Goal: Obtain resource: Obtain resource

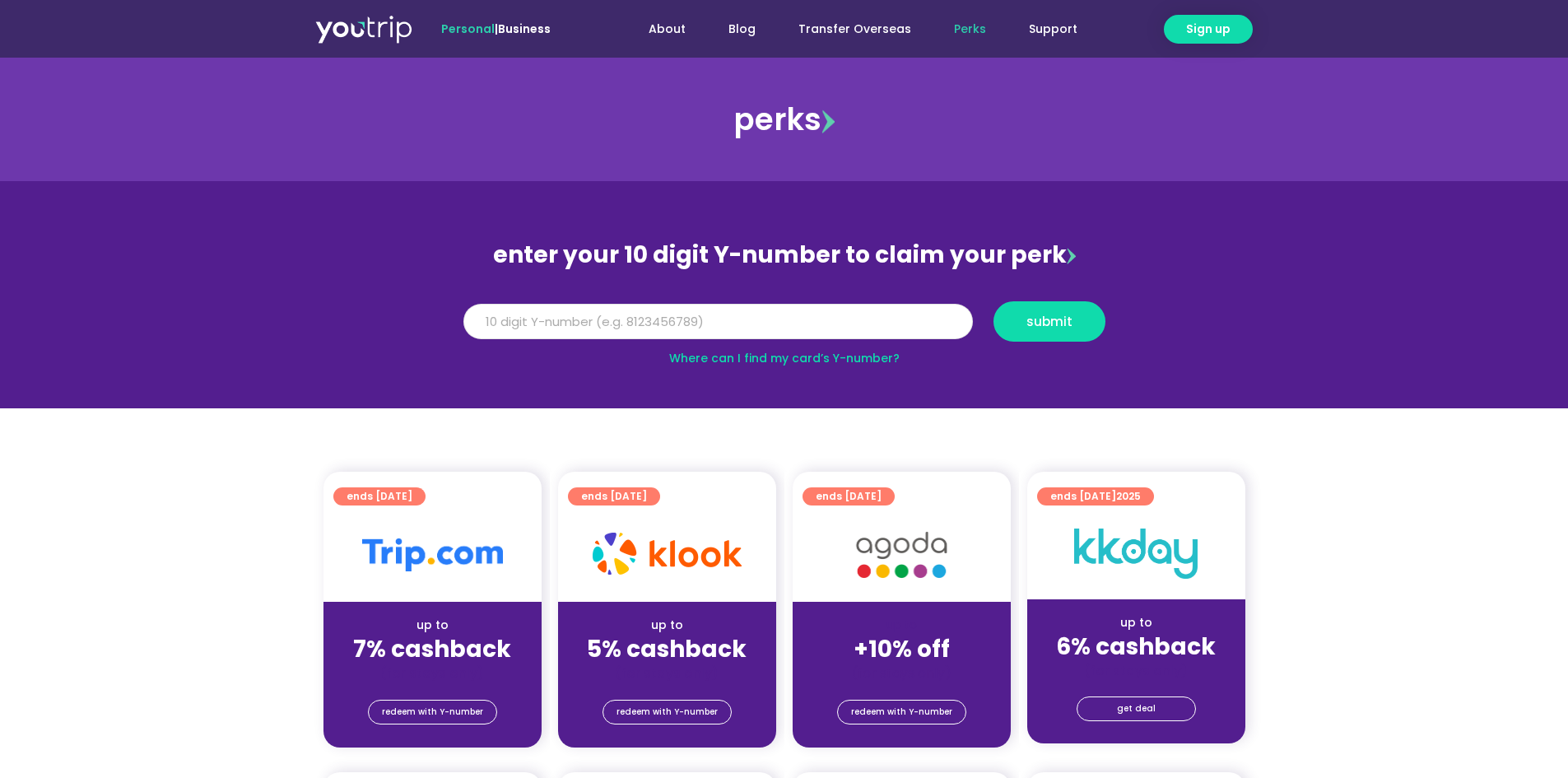
click at [845, 318] on input "Y Number" at bounding box center [718, 322] width 510 height 37
type input "8193741420"
click at [1056, 322] on span "submit" at bounding box center [1049, 321] width 46 height 12
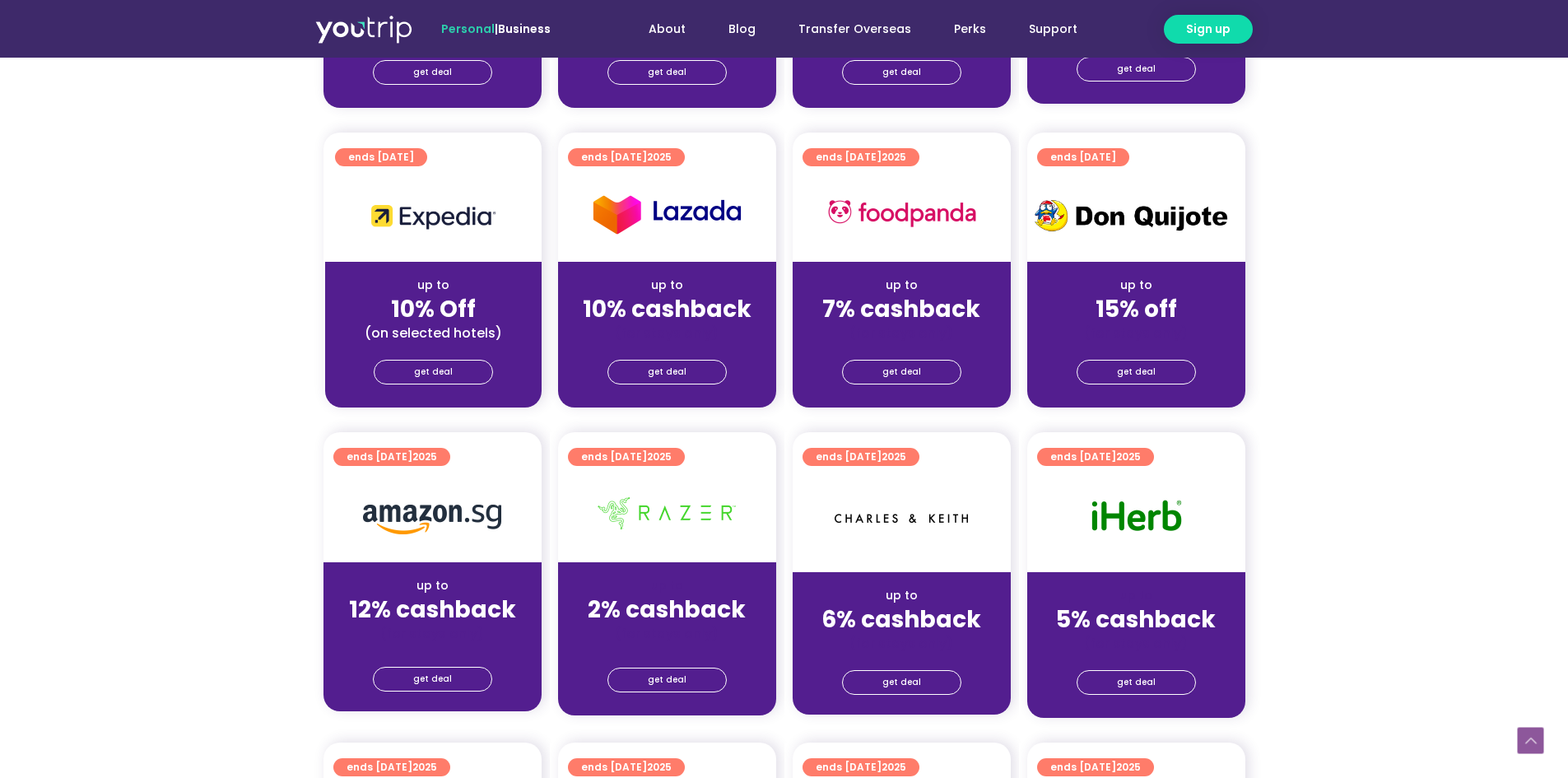
scroll to position [659, 0]
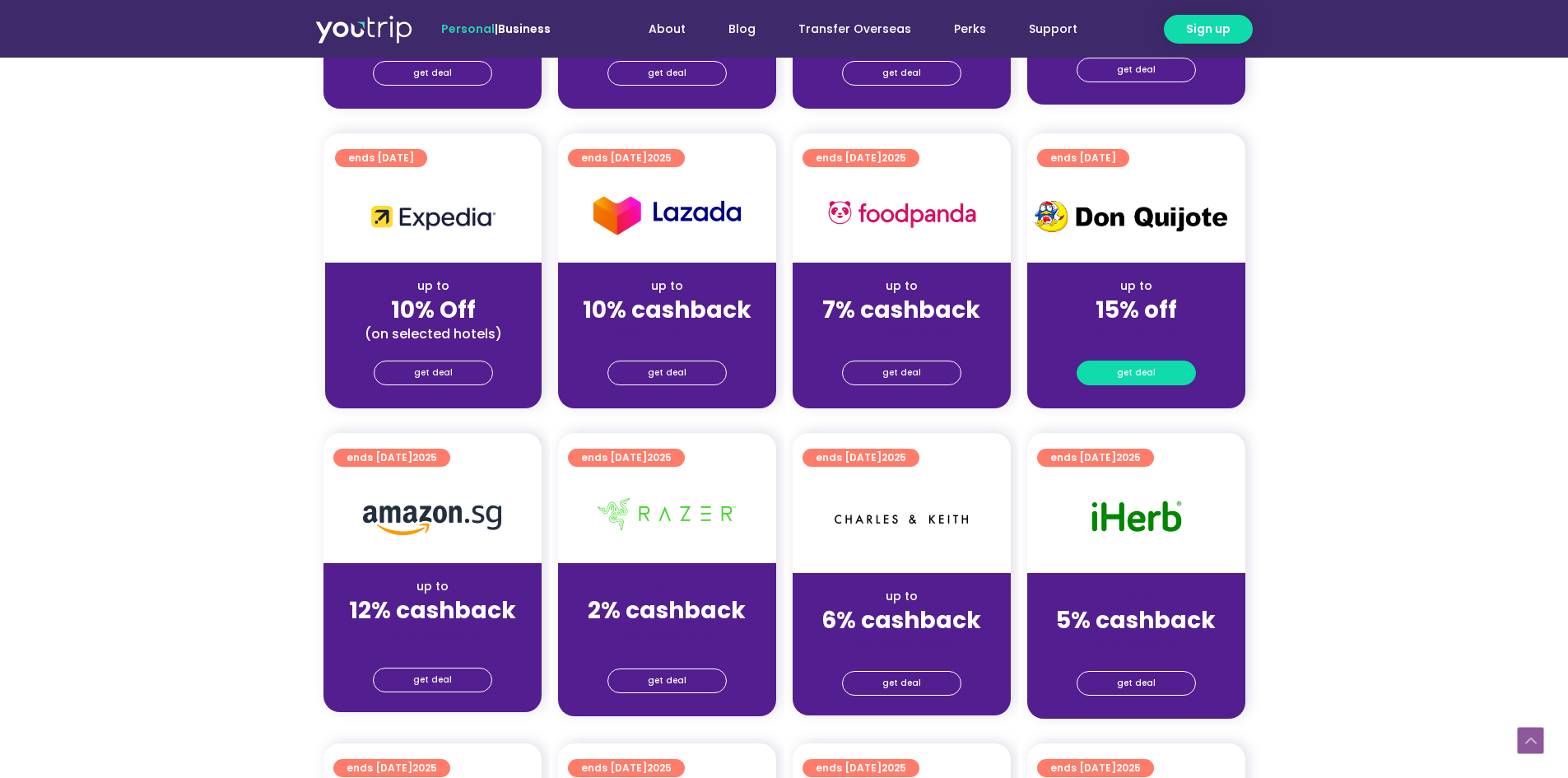
click at [1143, 372] on span "get deal" at bounding box center [1135, 373] width 38 height 23
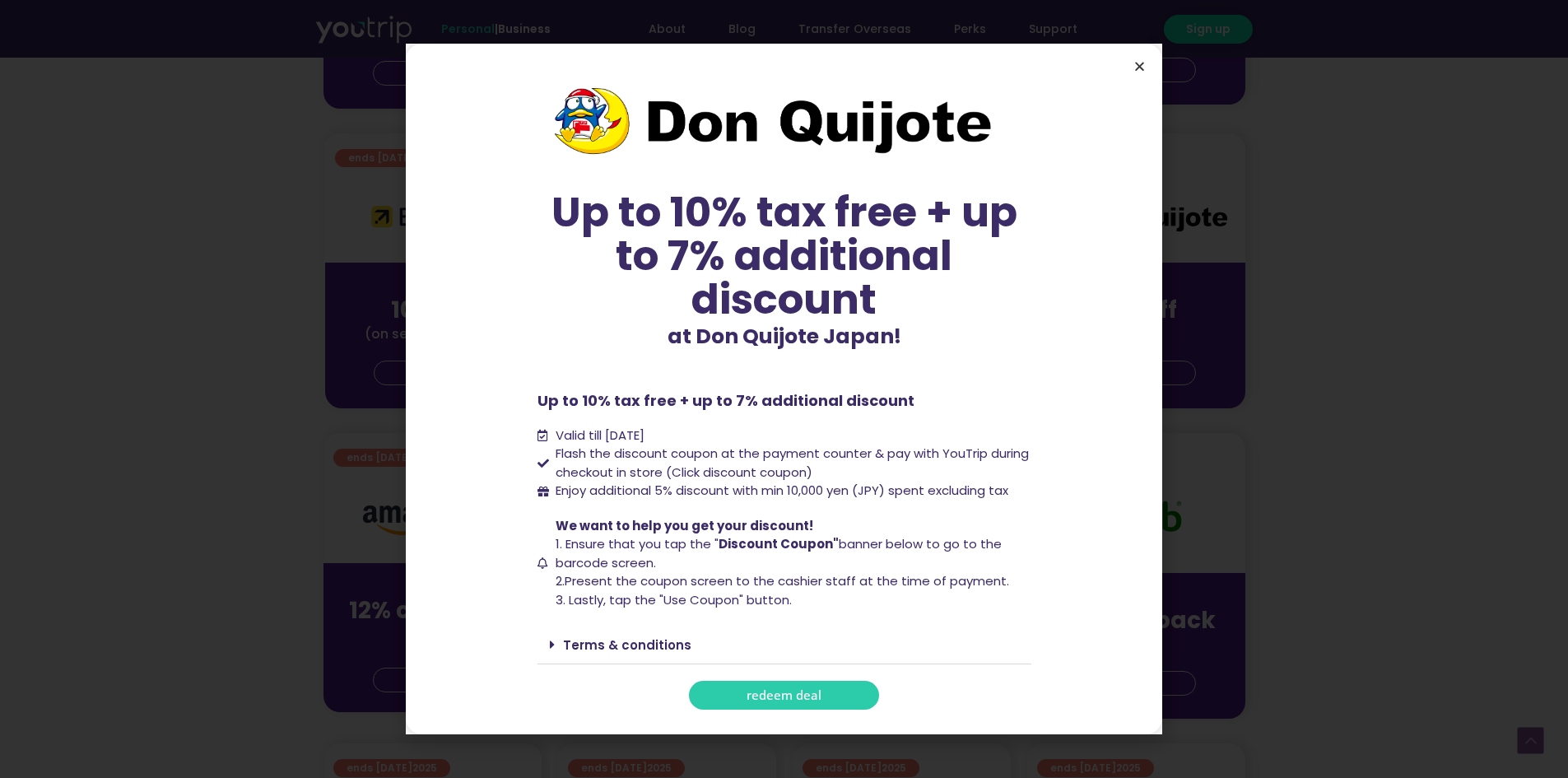
click at [1144, 65] on icon "Close" at bounding box center [1139, 66] width 12 height 12
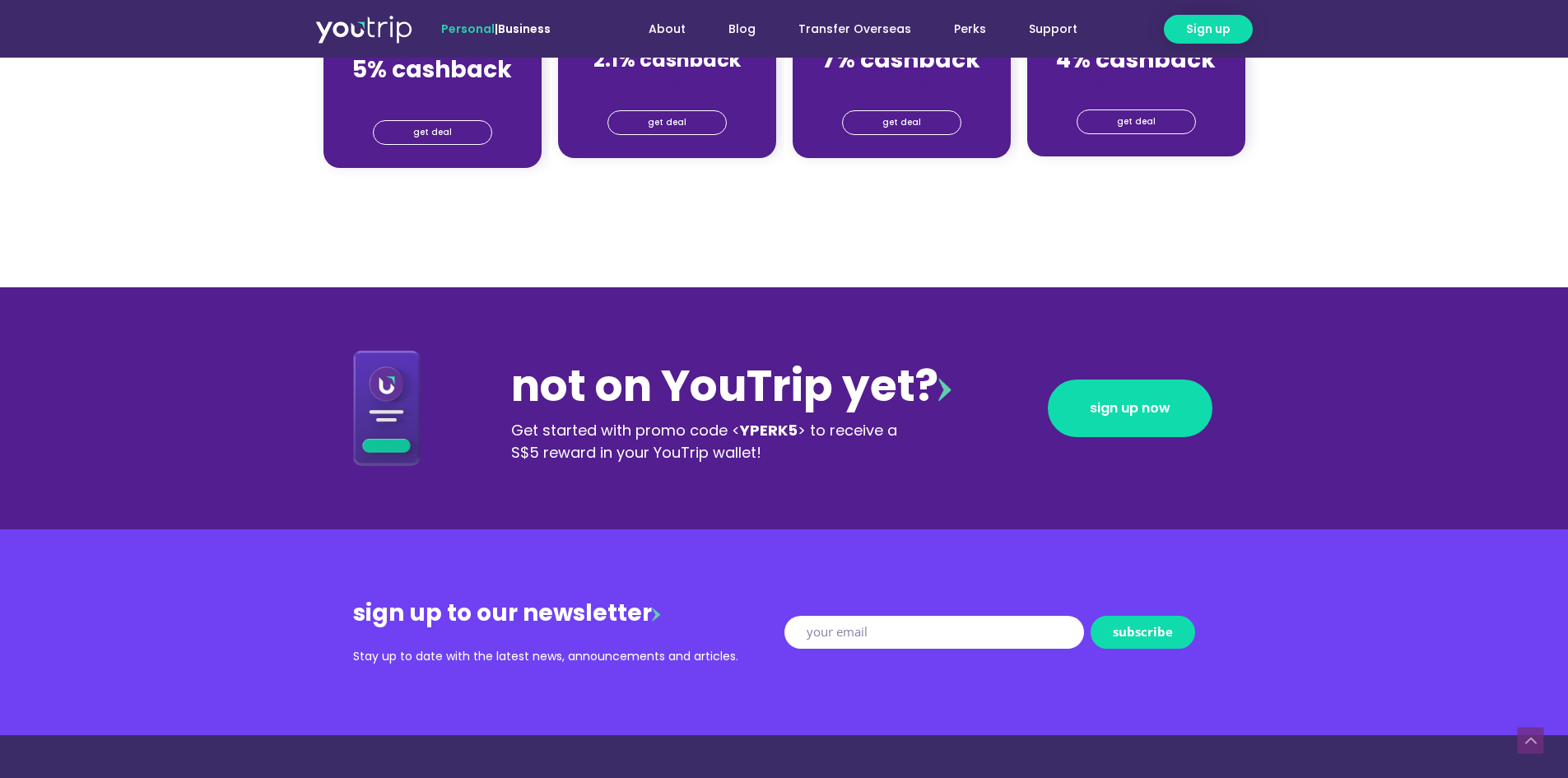
scroll to position [1729, 0]
